Goal: Task Accomplishment & Management: Manage account settings

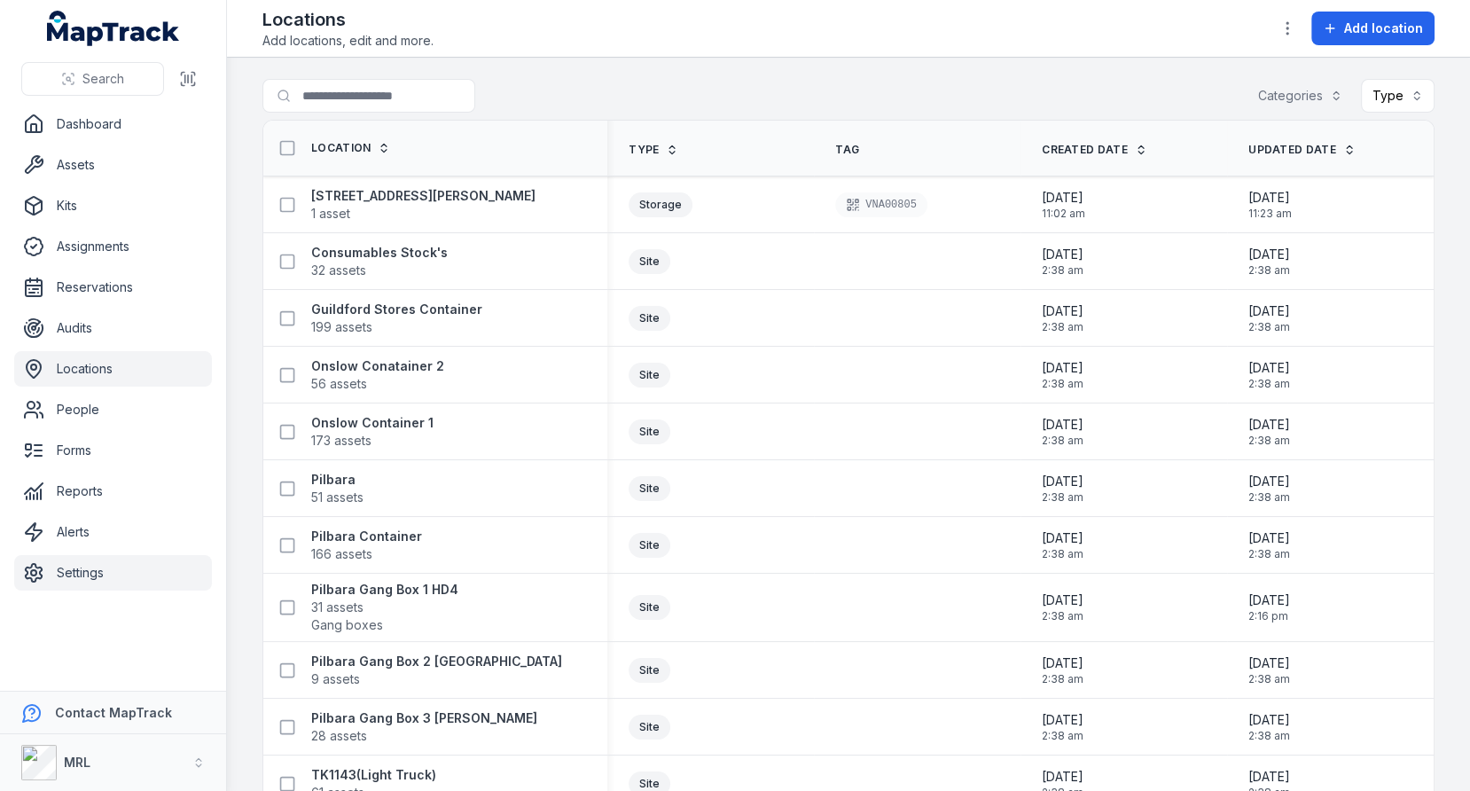
click at [67, 568] on link "Settings" at bounding box center [113, 572] width 198 height 35
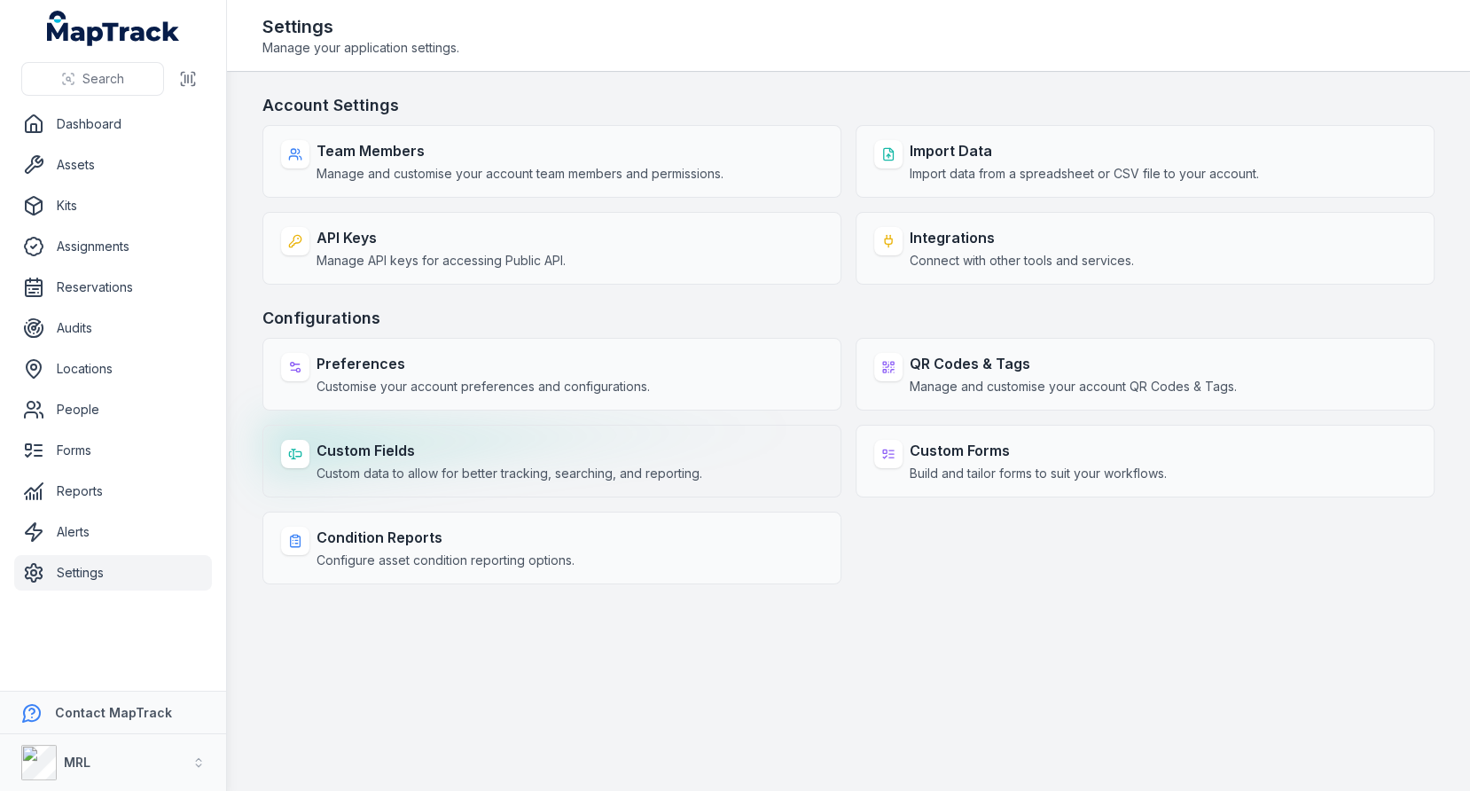
click at [485, 440] on strong "Custom Fields" at bounding box center [510, 450] width 386 height 21
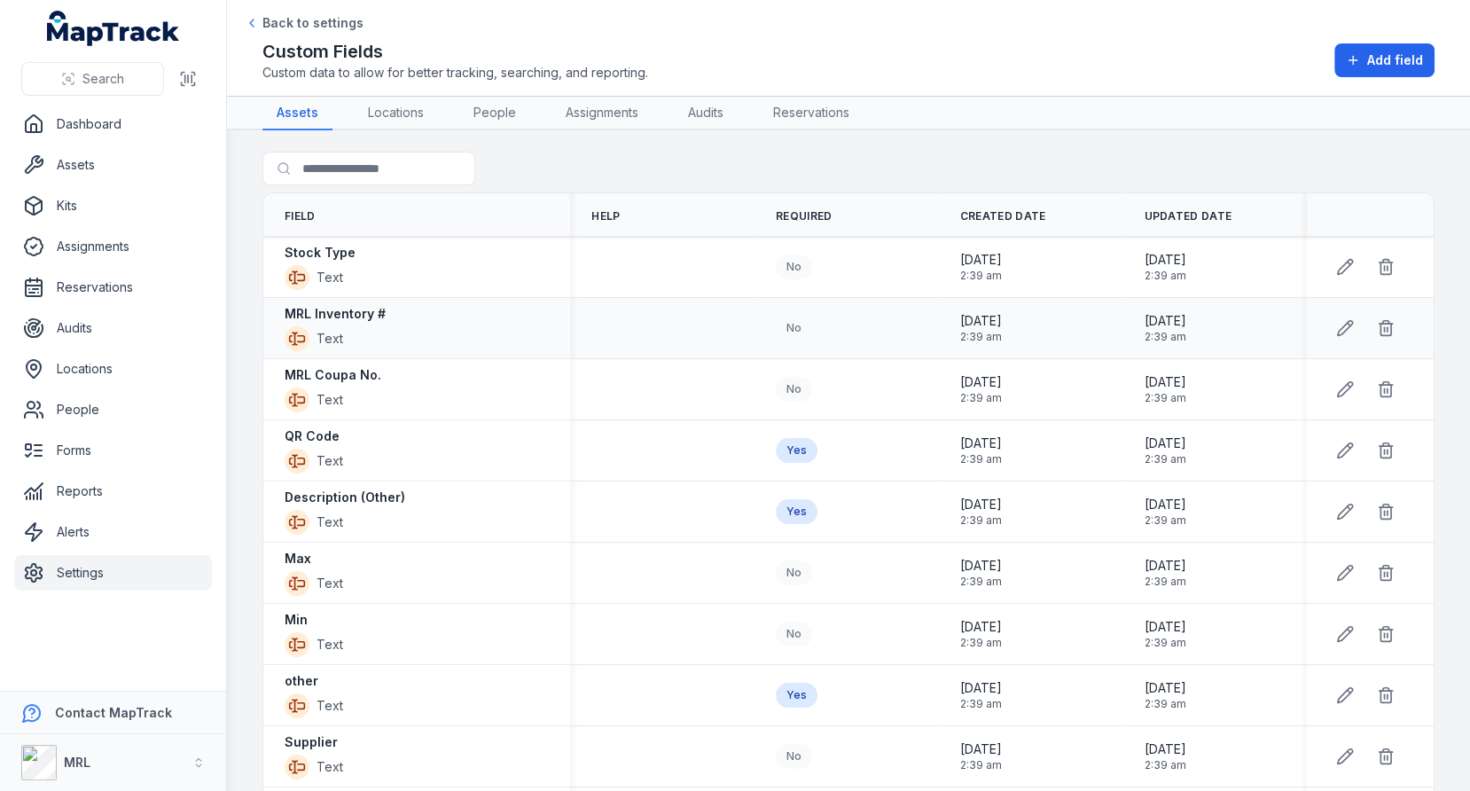
scroll to position [1145, 0]
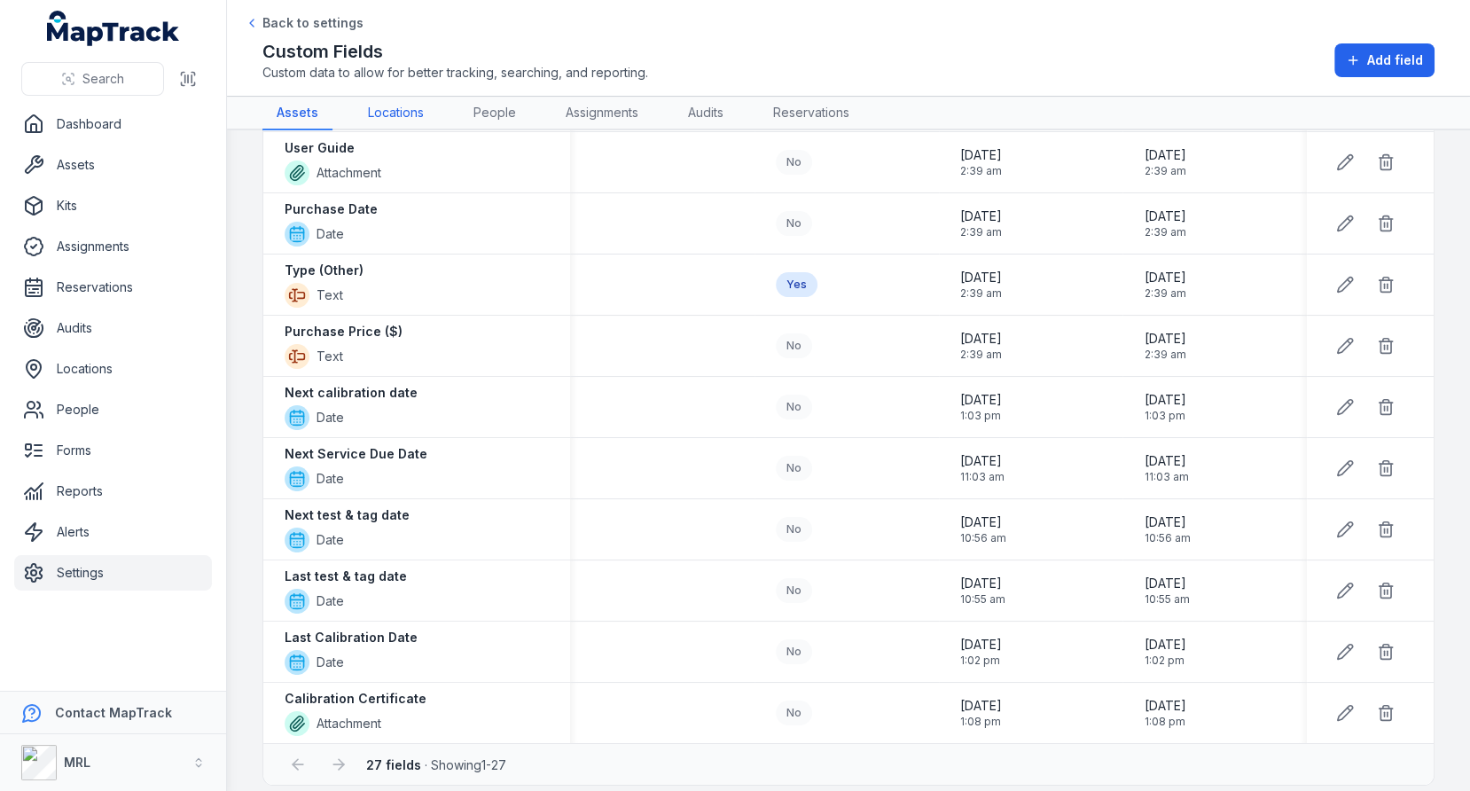
click at [395, 121] on link "Locations" at bounding box center [396, 114] width 84 height 34
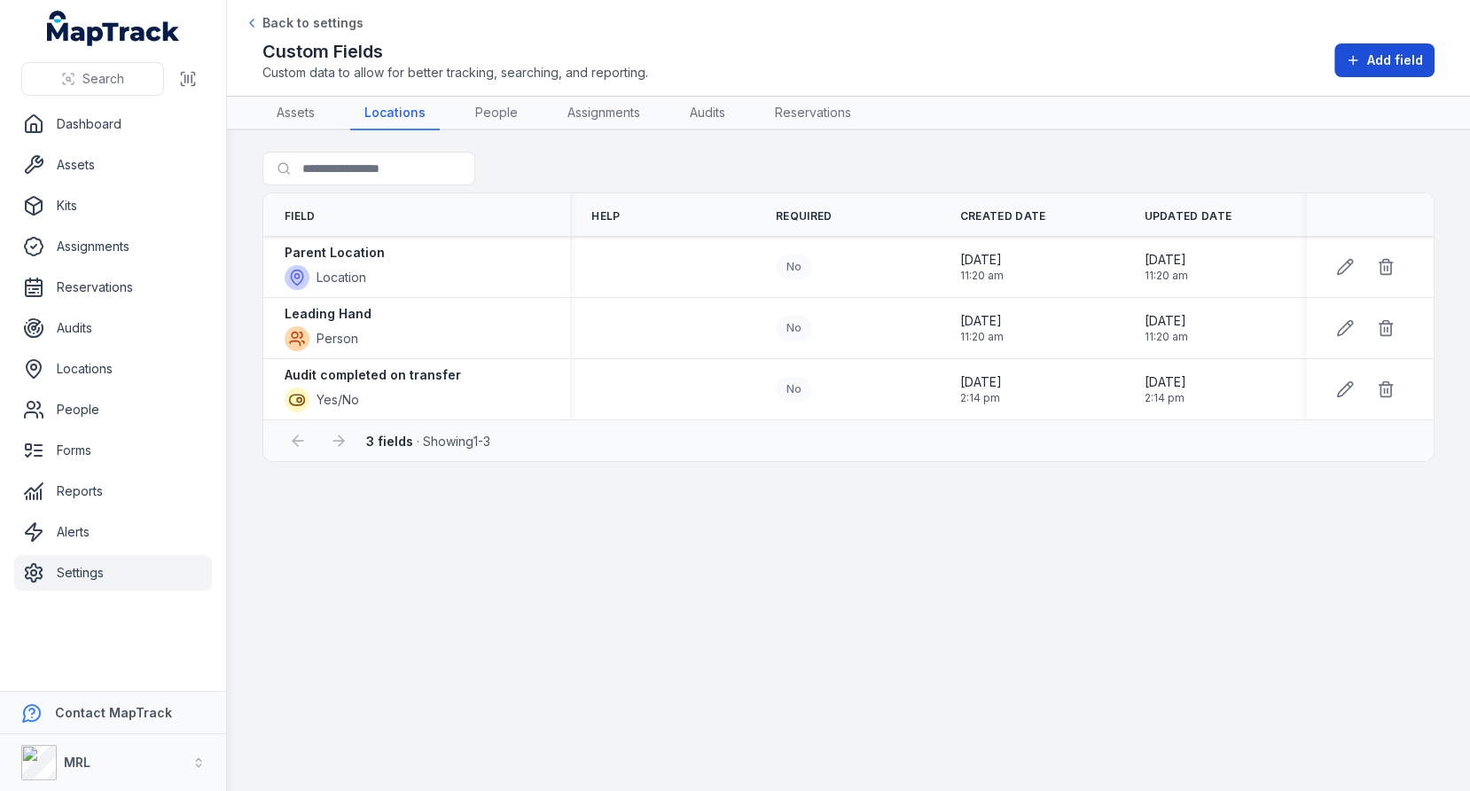
click at [1397, 67] on span "Add field" at bounding box center [1395, 60] width 56 height 18
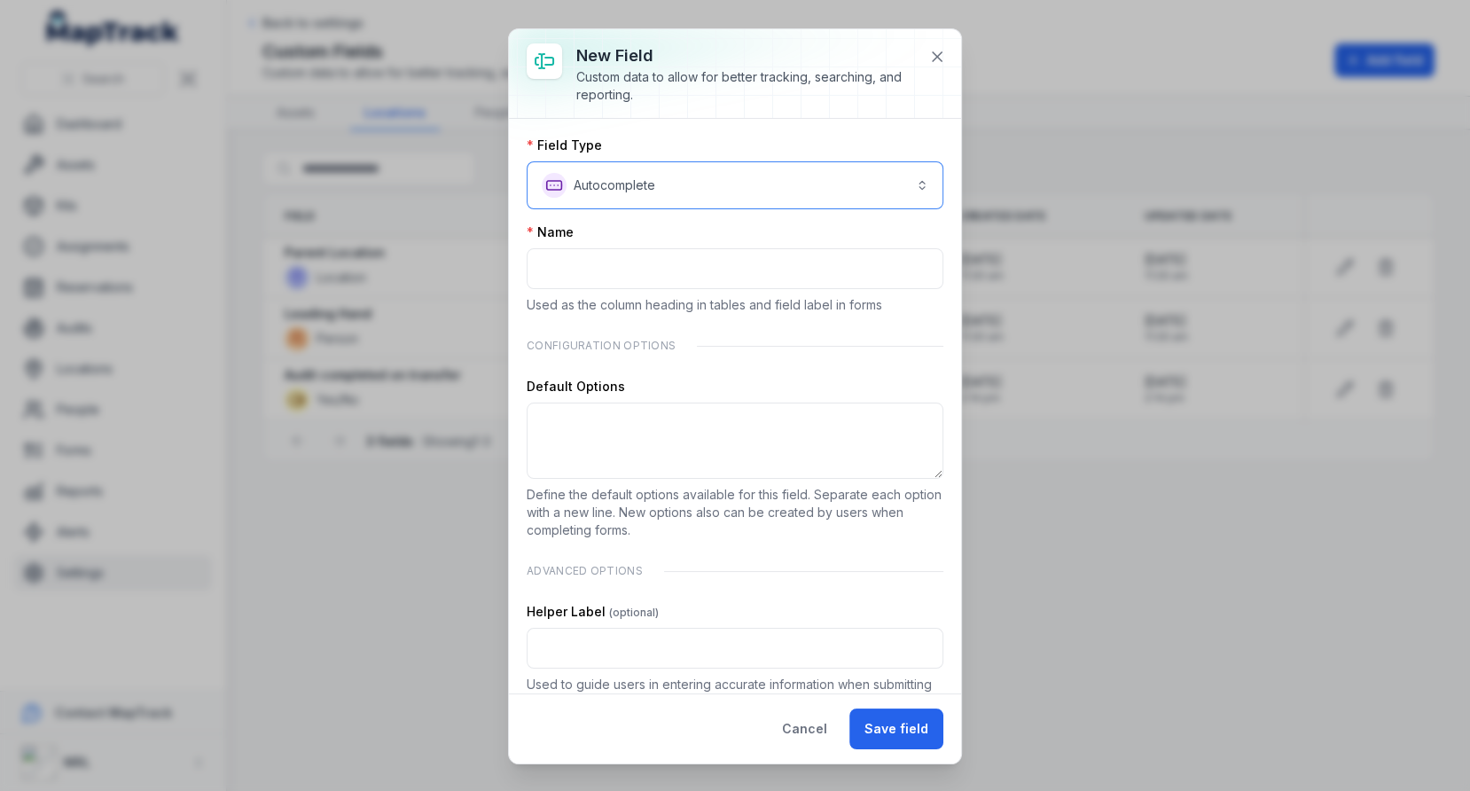
click at [766, 180] on button "**********" at bounding box center [735, 185] width 417 height 48
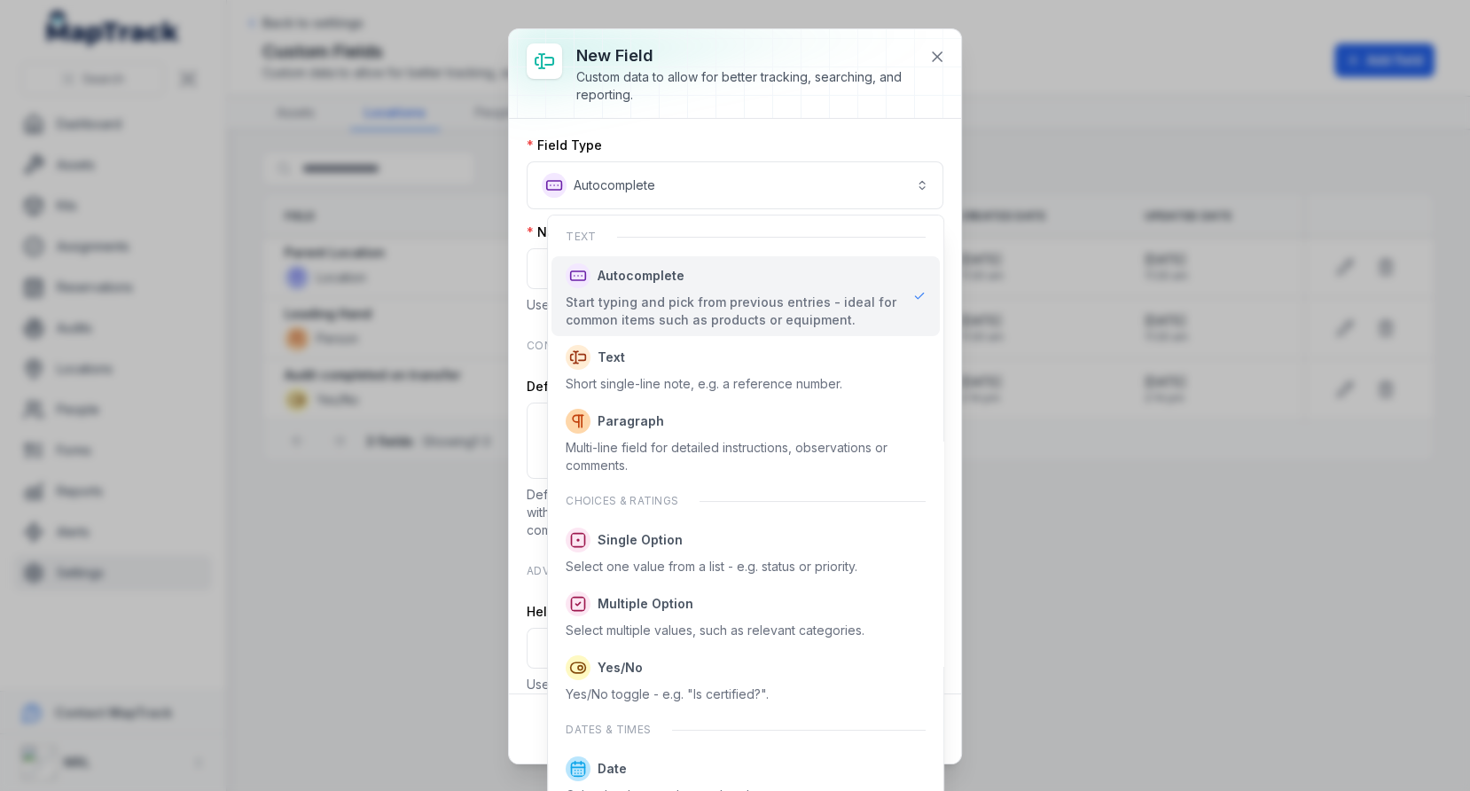
scroll to position [209, 0]
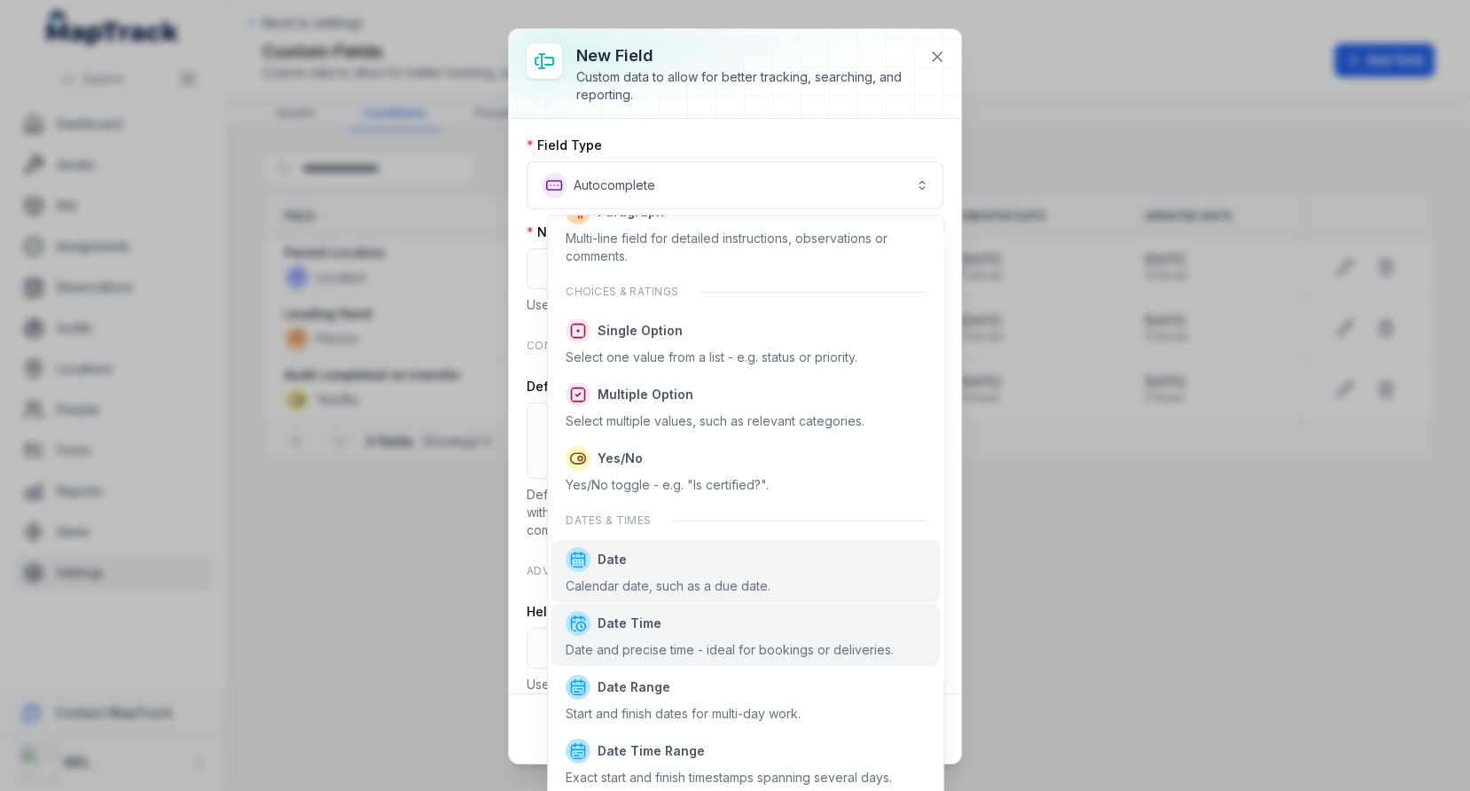
click at [716, 588] on div "Calendar date, such as a due date." at bounding box center [668, 586] width 205 height 18
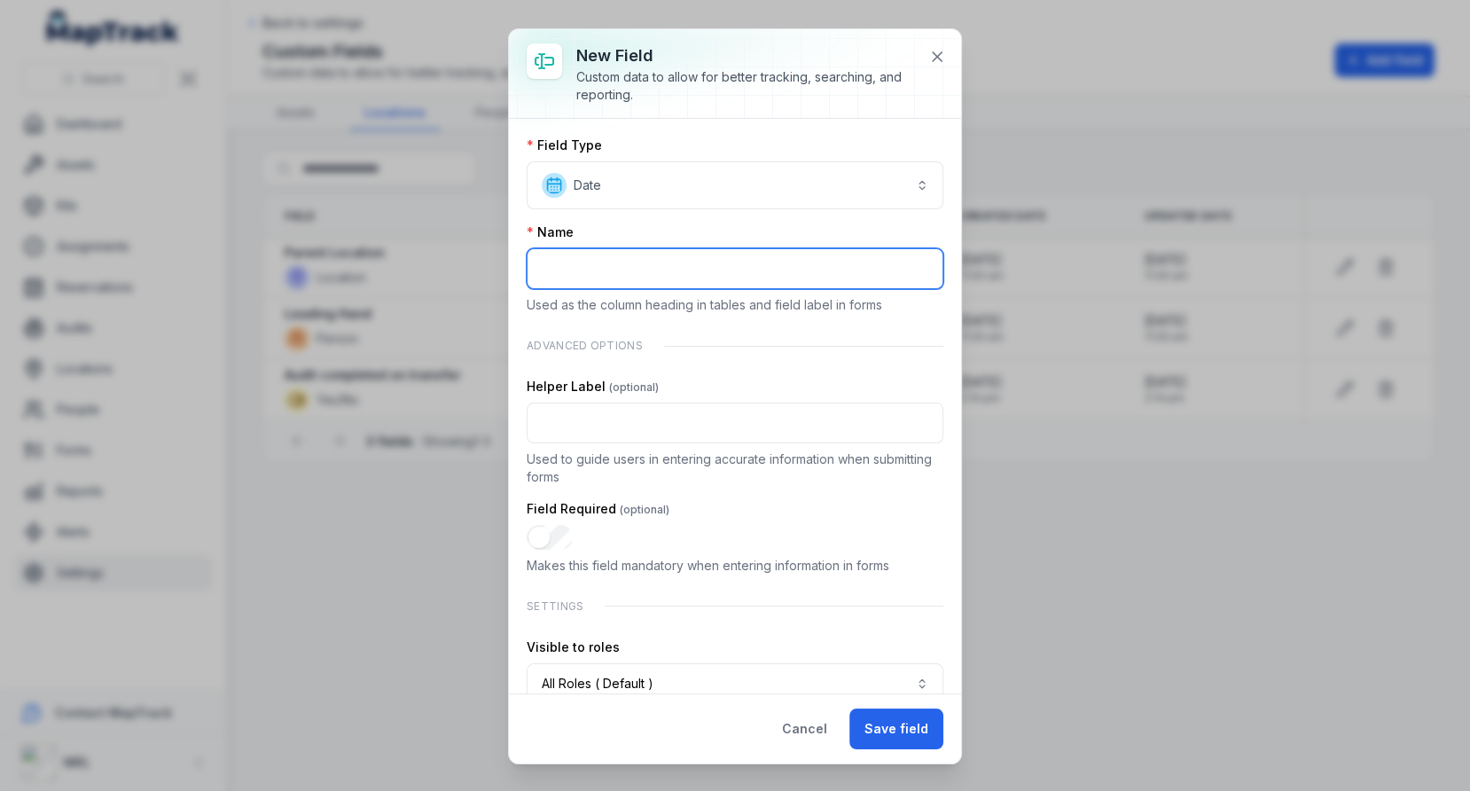
click at [687, 254] on input ":r1o2:-form-item-label" at bounding box center [735, 268] width 417 height 41
type input "**********"
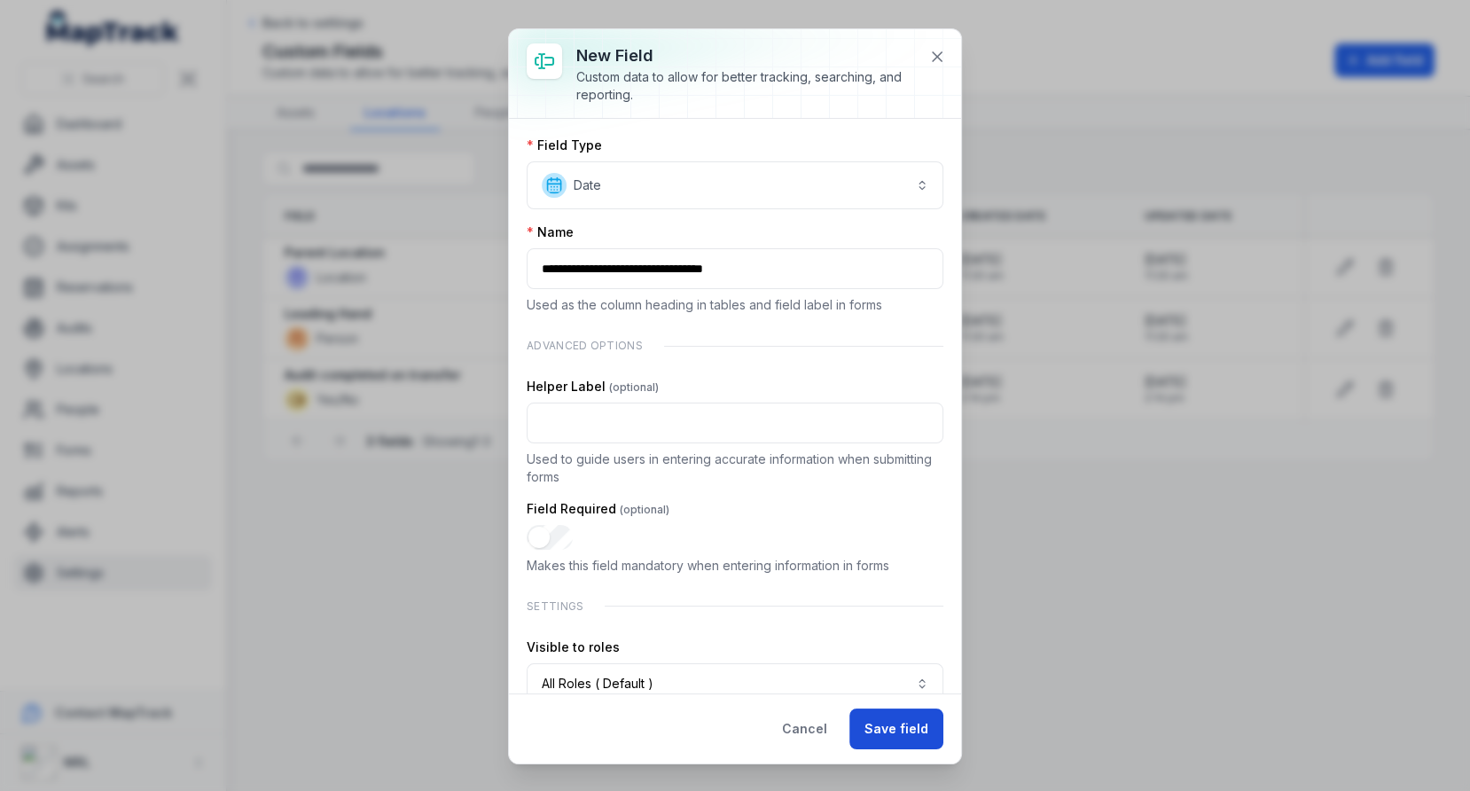
click at [898, 732] on button "Save field" at bounding box center [896, 728] width 94 height 41
